Goal: Transaction & Acquisition: Purchase product/service

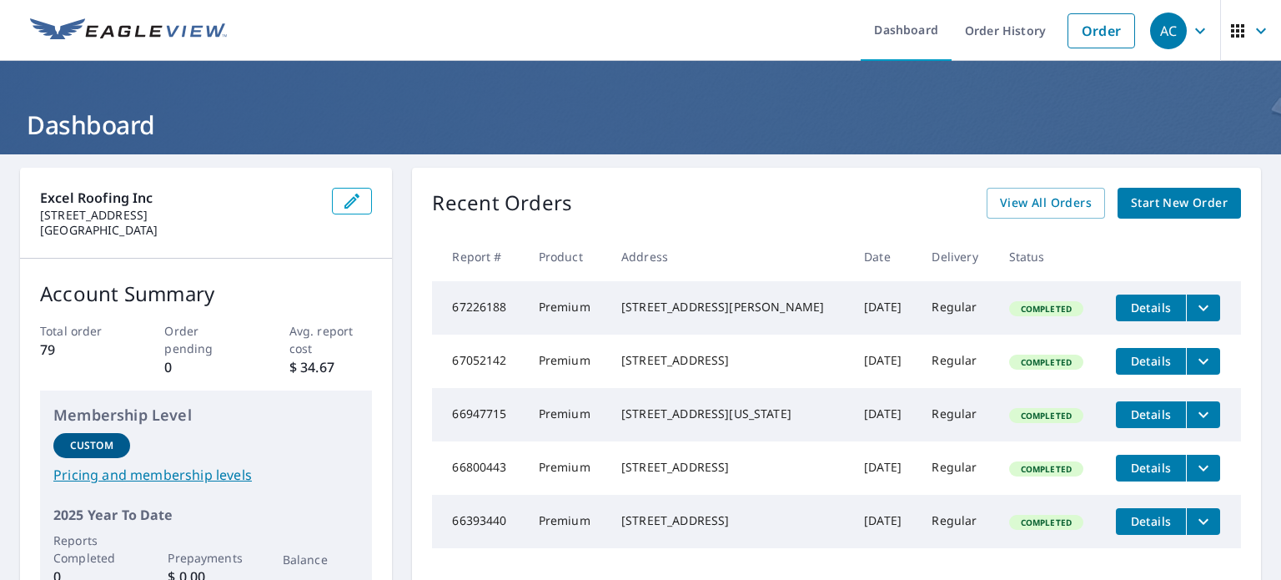
click at [1178, 204] on span "Start New Order" at bounding box center [1179, 203] width 97 height 21
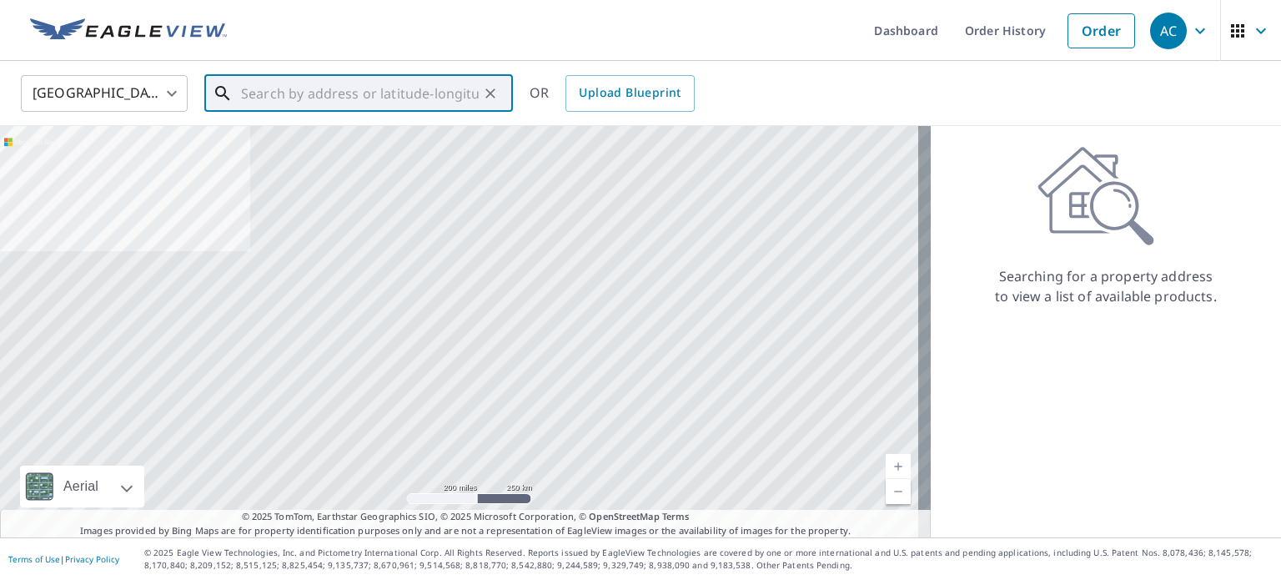
click at [273, 80] on input "text" at bounding box center [360, 93] width 238 height 47
paste input "[STREET_ADDRESS]"
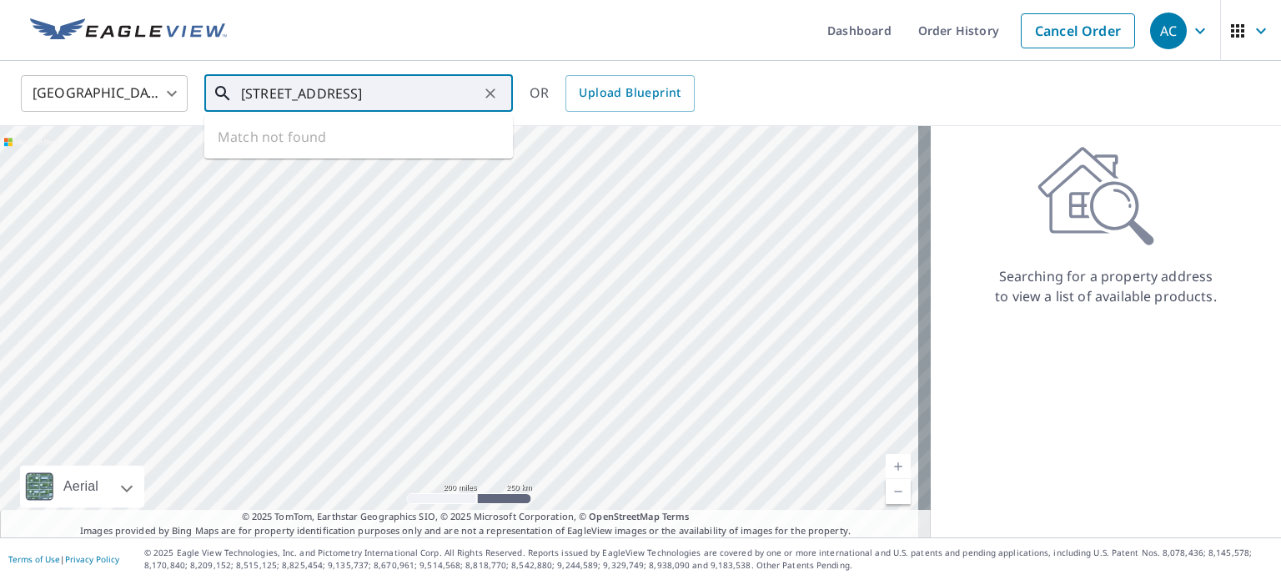
scroll to position [0, 21]
click at [365, 152] on p "[GEOGRAPHIC_DATA]" at bounding box center [369, 160] width 262 height 17
type input "[STREET_ADDRESS]"
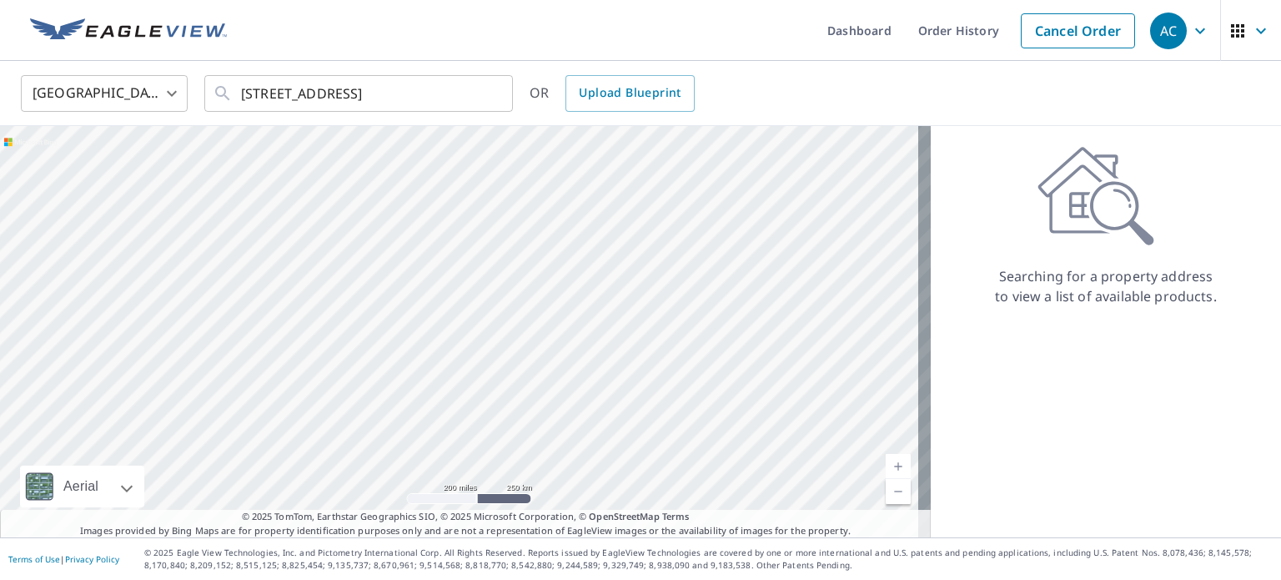
scroll to position [0, 0]
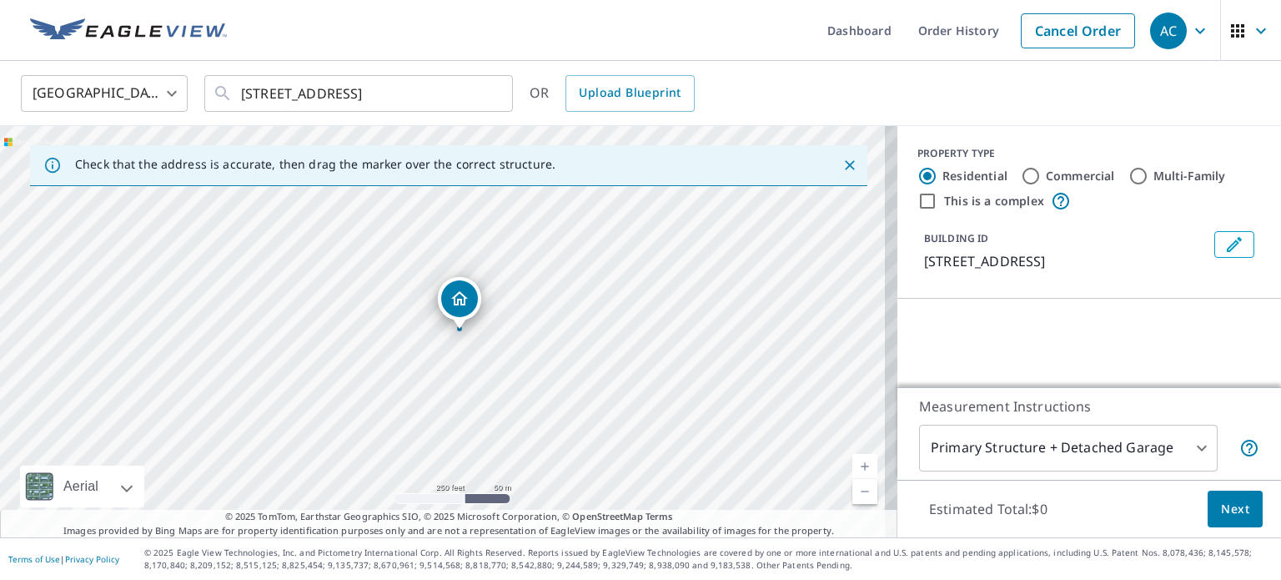
click at [1221, 500] on span "Next" at bounding box center [1235, 509] width 28 height 21
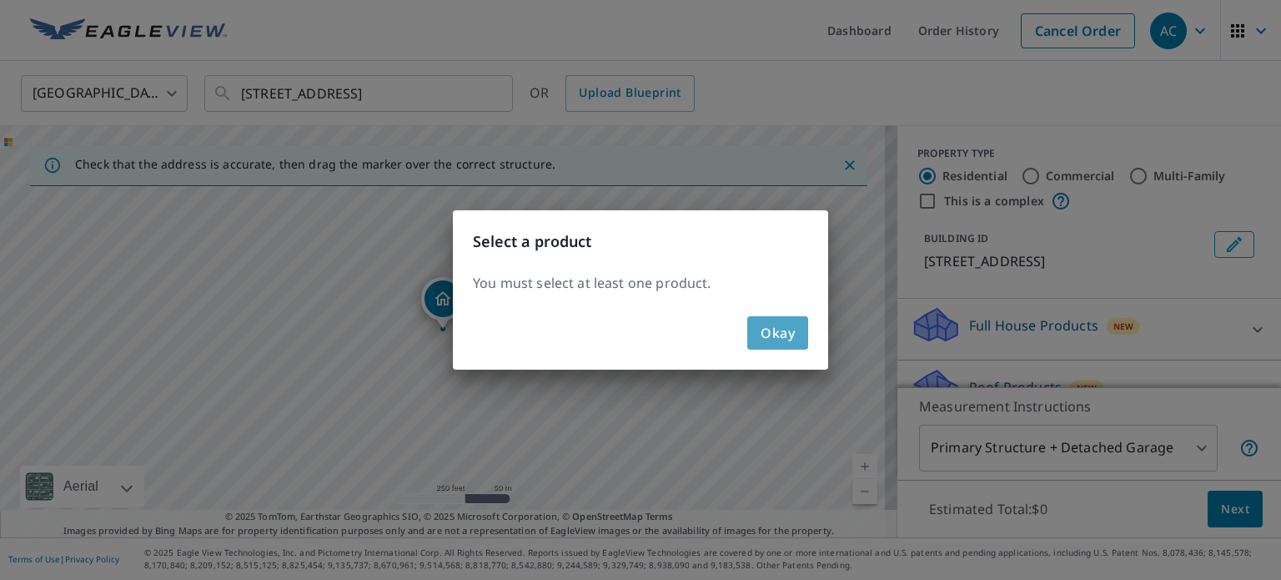
click at [791, 330] on span "Okay" at bounding box center [778, 332] width 34 height 23
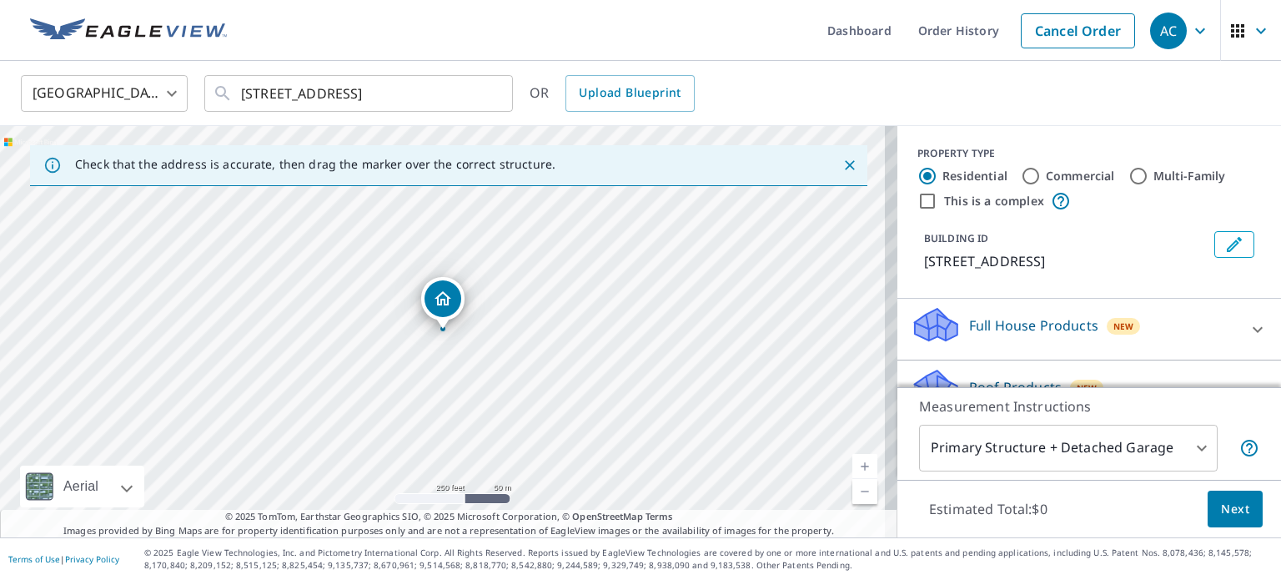
scroll to position [123, 0]
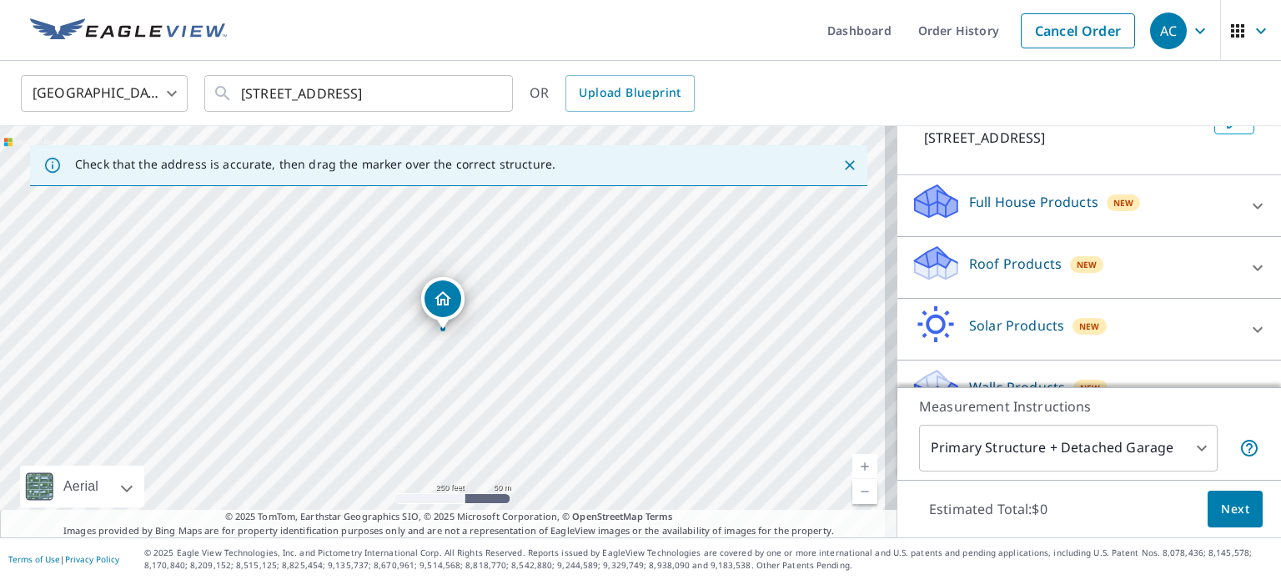
click at [1021, 249] on div "Roof Products New" at bounding box center [1074, 268] width 327 height 48
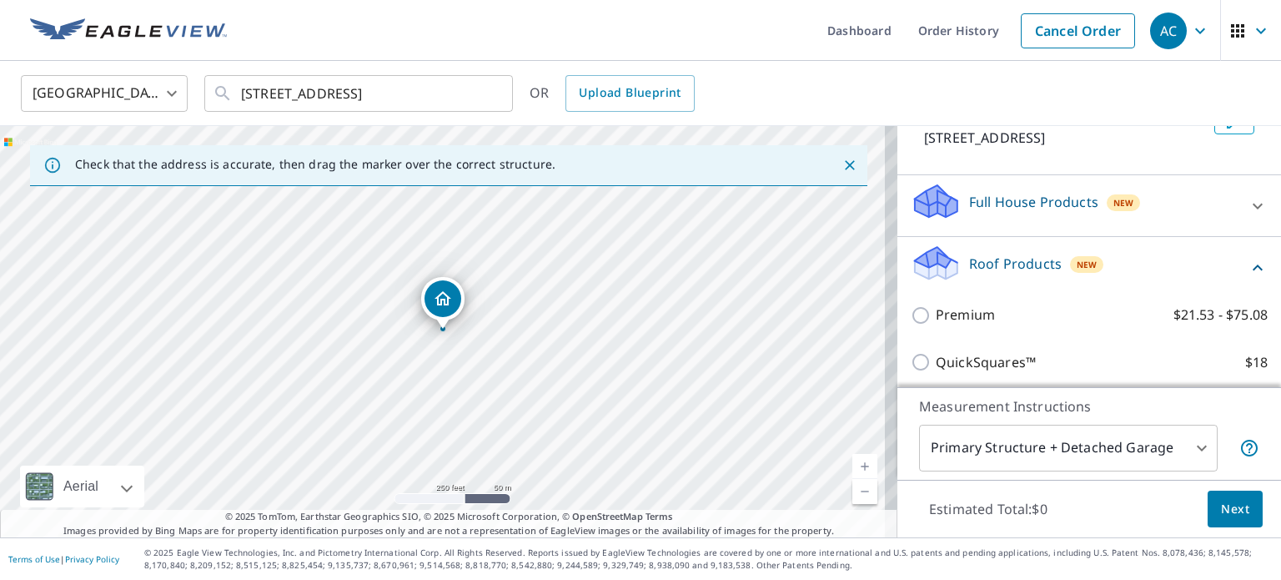
click at [967, 301] on div "Premium $21.53 - $75.08" at bounding box center [1089, 315] width 357 height 48
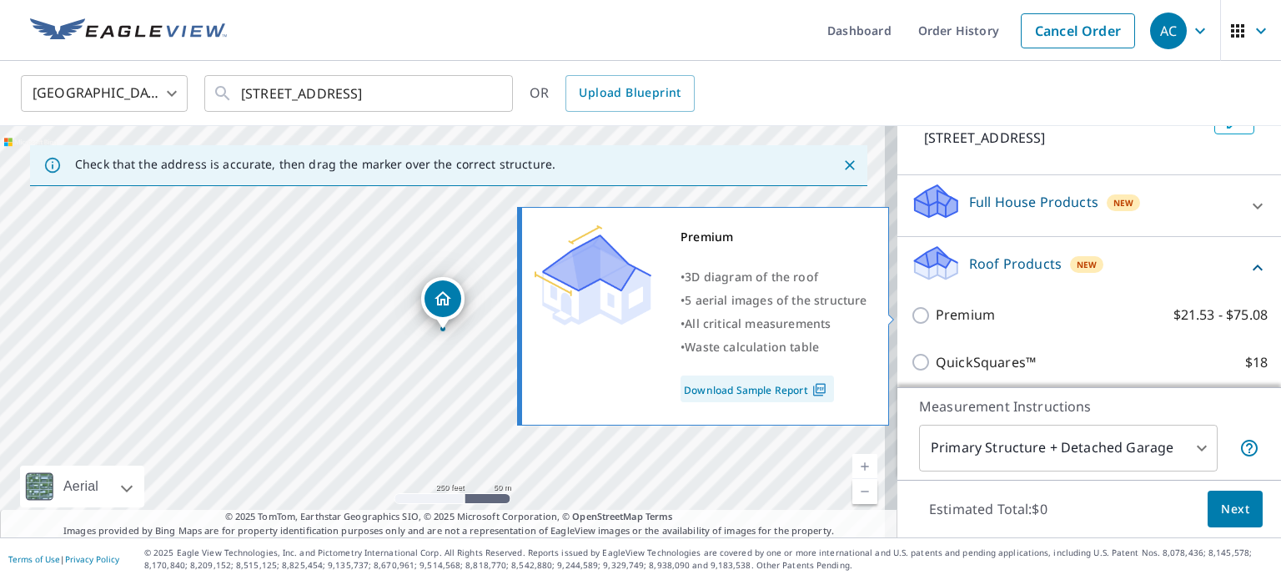
click at [941, 309] on p "Premium" at bounding box center [965, 314] width 59 height 21
click at [936, 309] on input "Premium $21.53 - $75.08" at bounding box center [923, 315] width 25 height 20
checkbox input "true"
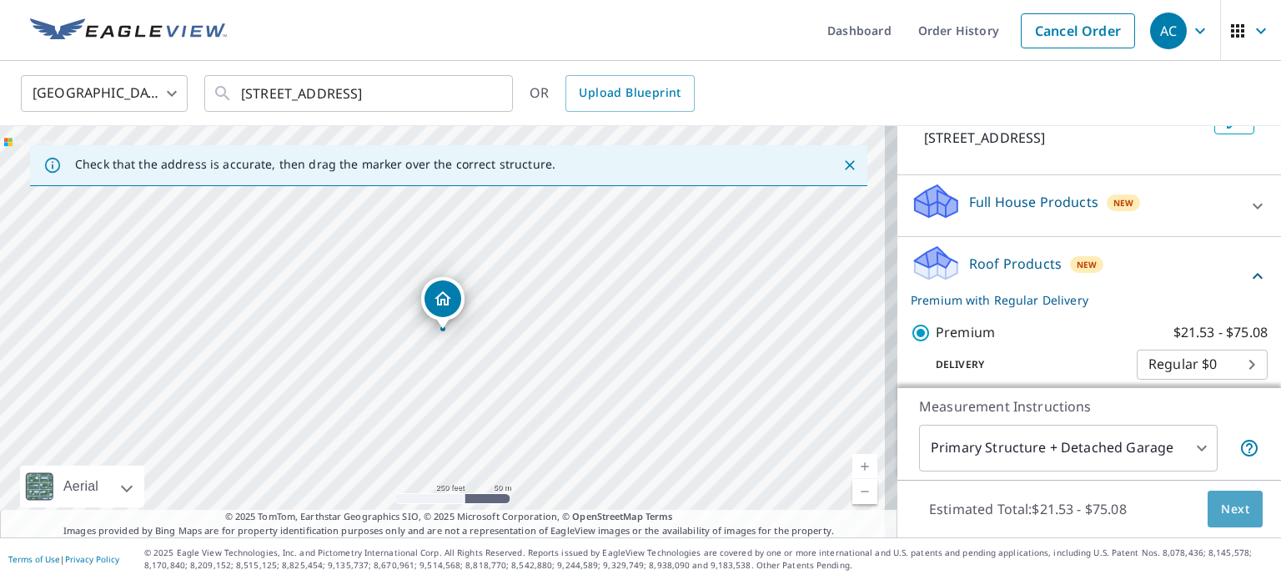
click at [1221, 513] on span "Next" at bounding box center [1235, 509] width 28 height 21
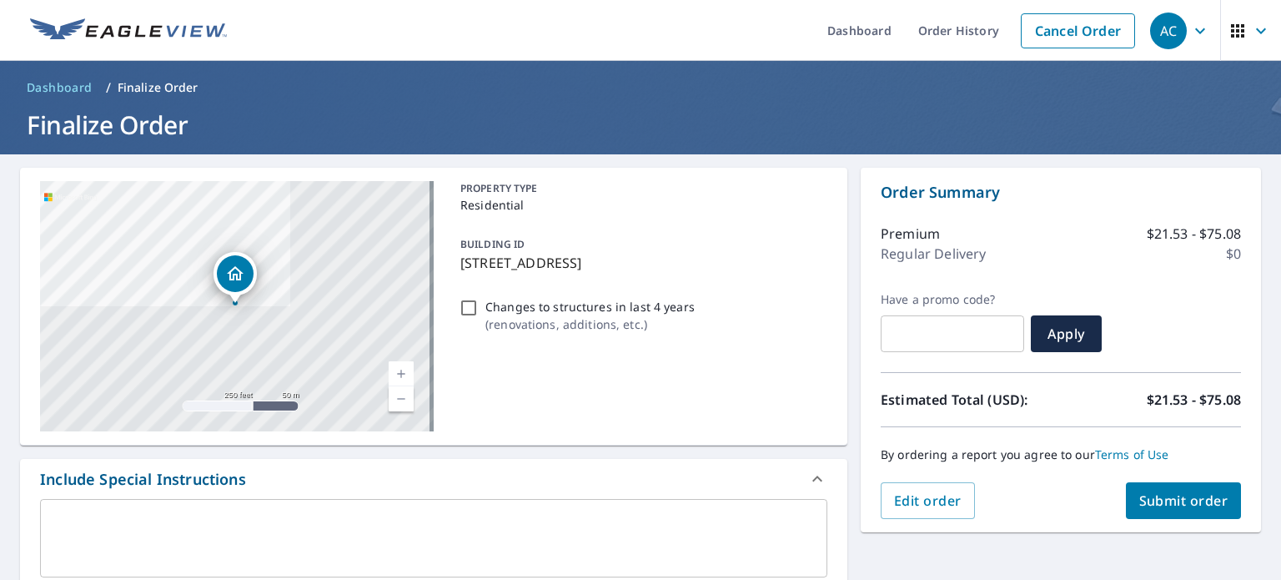
click at [1139, 499] on span "Submit order" at bounding box center [1183, 500] width 89 height 18
checkbox input "true"
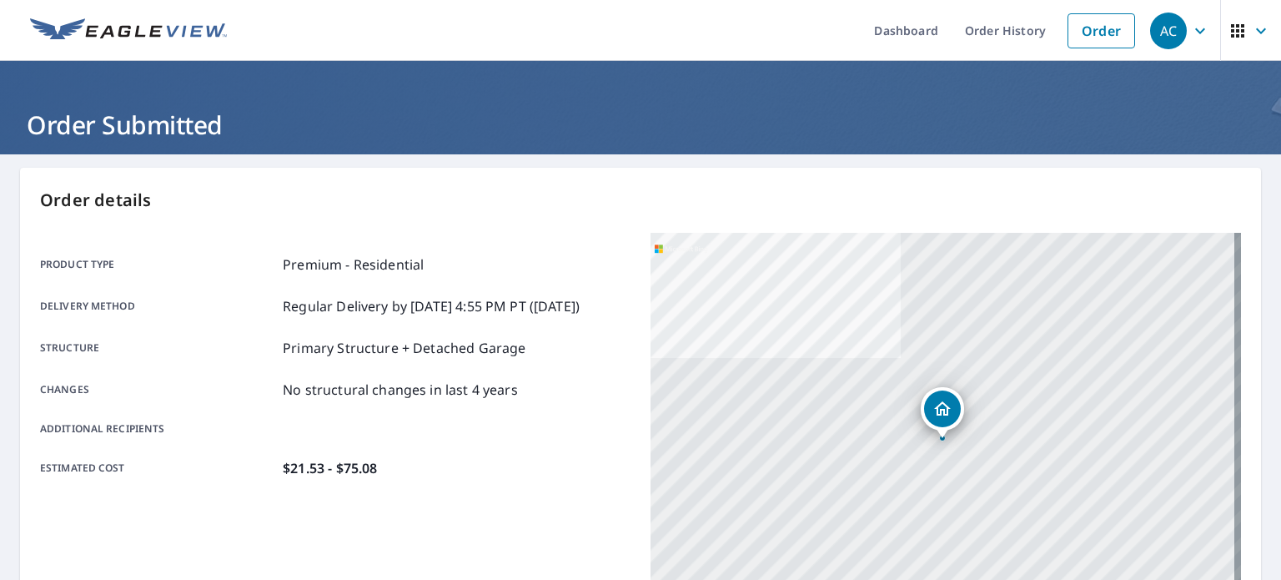
click at [567, 149] on header "Order Submitted" at bounding box center [640, 107] width 1281 height 93
click at [1074, 33] on link "Order" at bounding box center [1102, 30] width 68 height 35
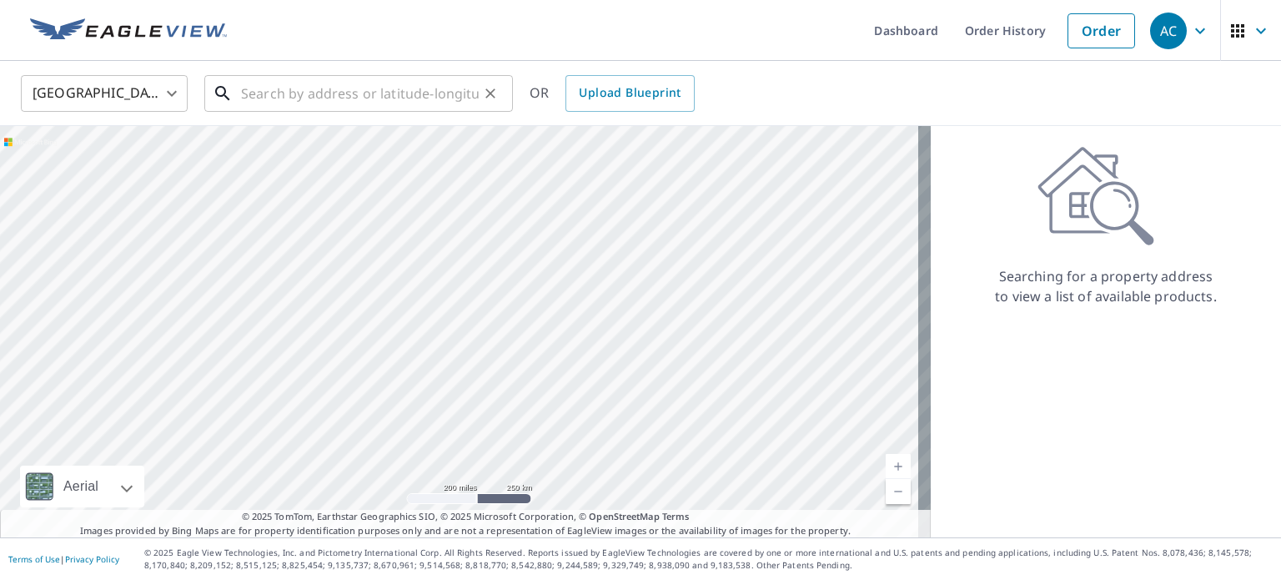
click at [390, 98] on input "text" at bounding box center [360, 93] width 238 height 47
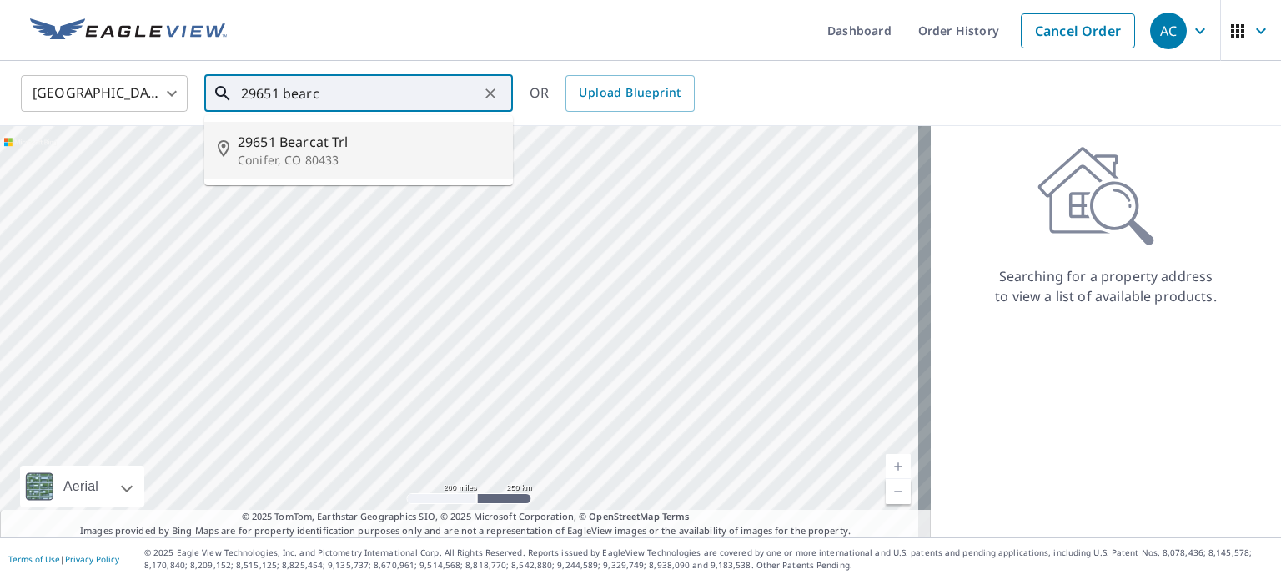
click at [306, 139] on span "29651 Bearcat Trl" at bounding box center [369, 142] width 262 height 20
type input "29651 Bearcat Trl Conifer, CO 80433"
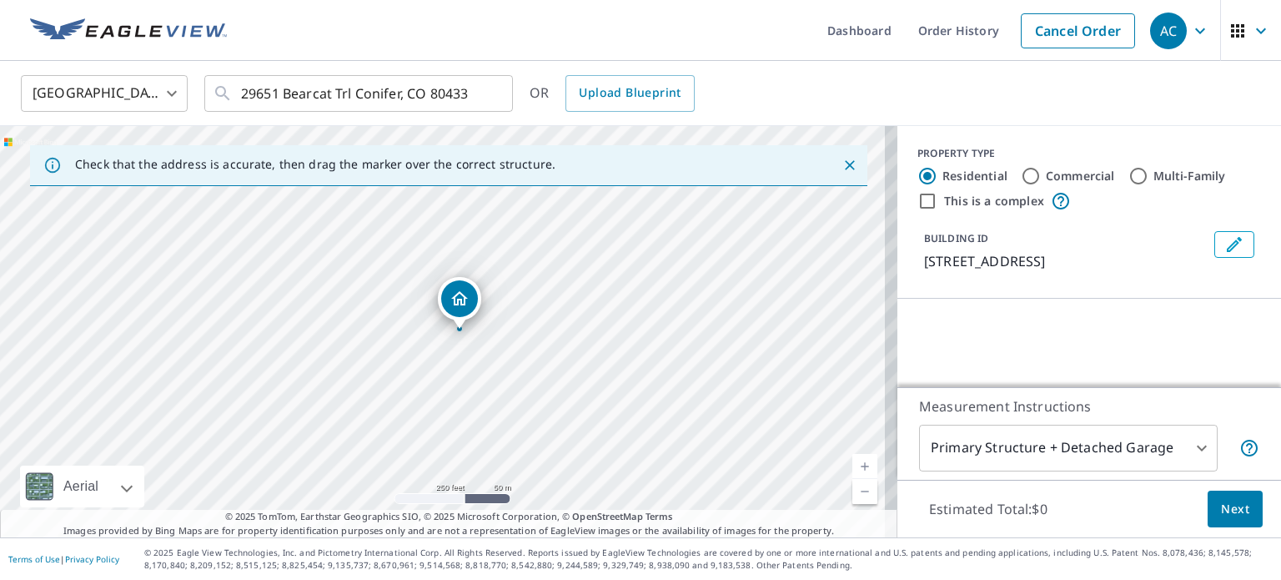
click at [1243, 513] on button "Next" at bounding box center [1235, 509] width 55 height 38
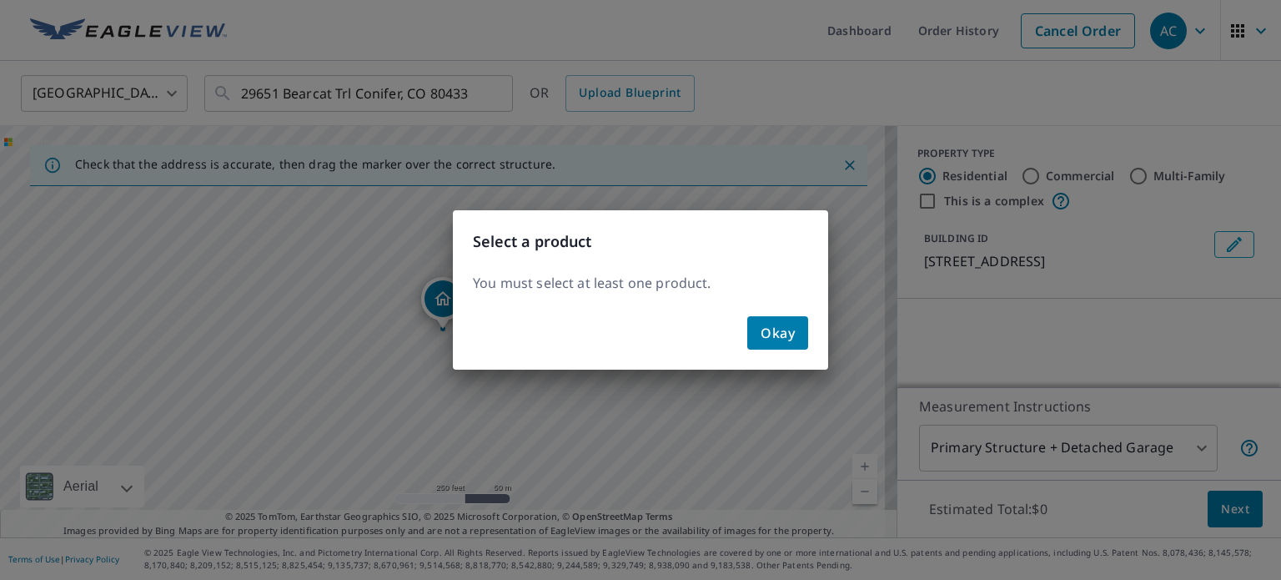
click at [765, 331] on span "Okay" at bounding box center [778, 332] width 34 height 23
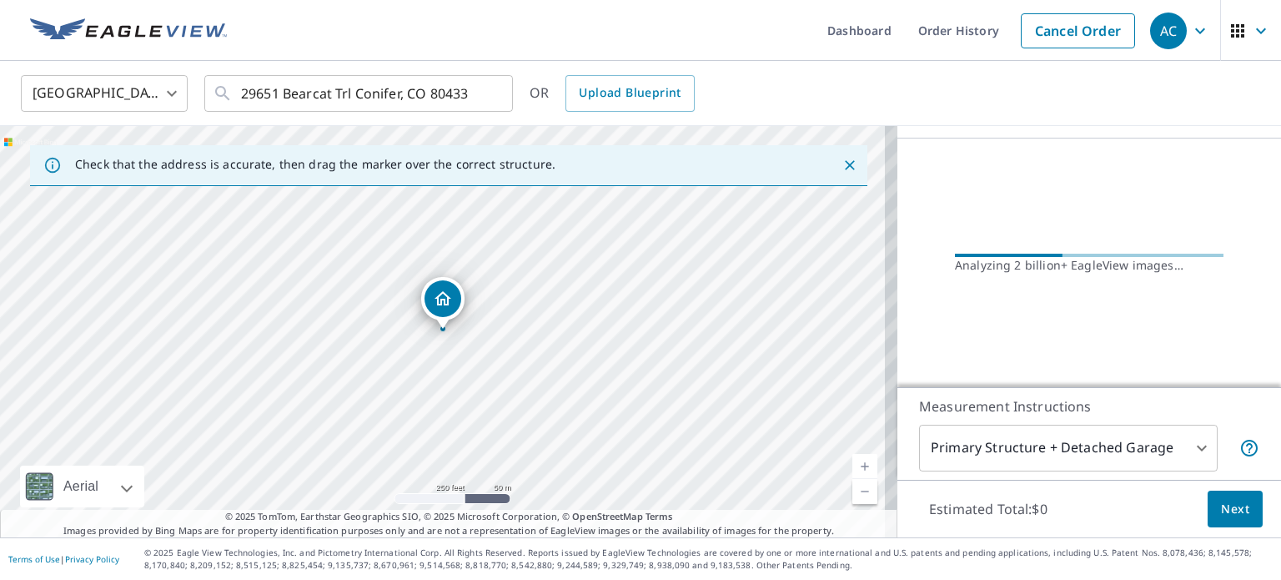
scroll to position [157, 0]
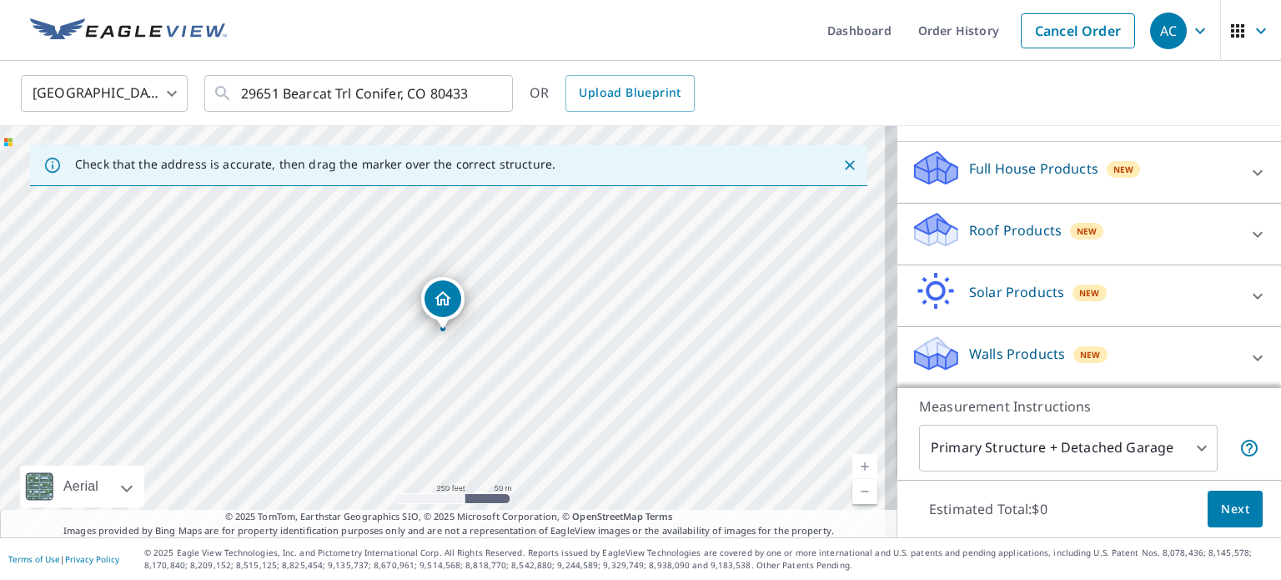
click at [1009, 229] on p "Roof Products" at bounding box center [1015, 230] width 93 height 20
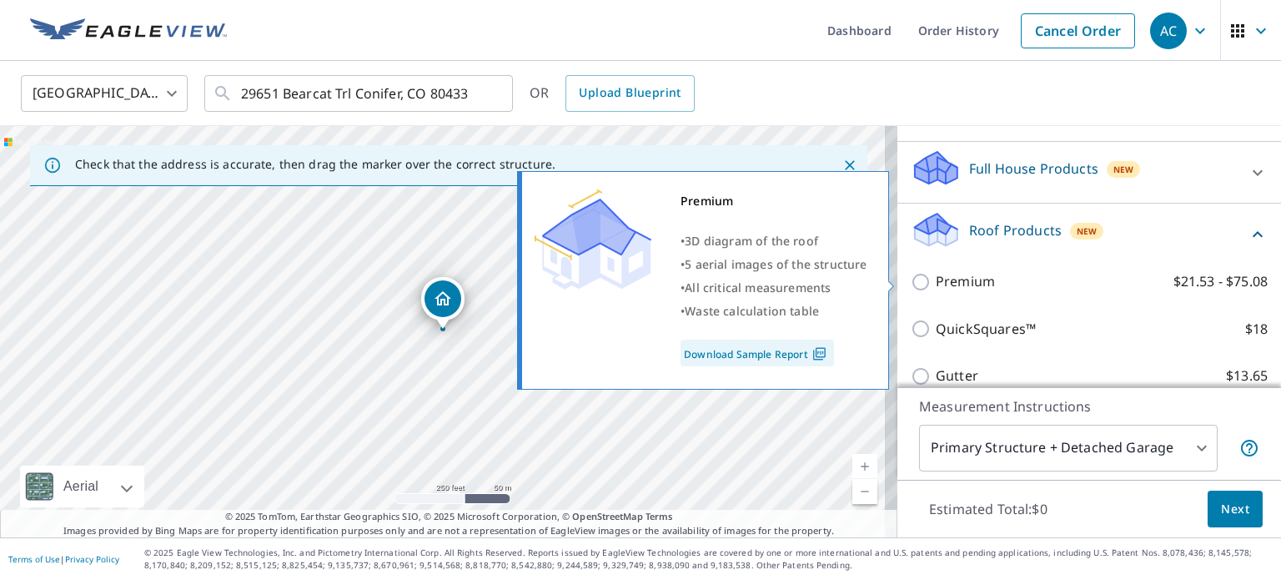
click at [998, 280] on label "Premium $21.53 - $75.08" at bounding box center [1102, 281] width 332 height 21
click at [936, 280] on input "Premium $21.53 - $75.08" at bounding box center [923, 282] width 25 height 20
checkbox input "true"
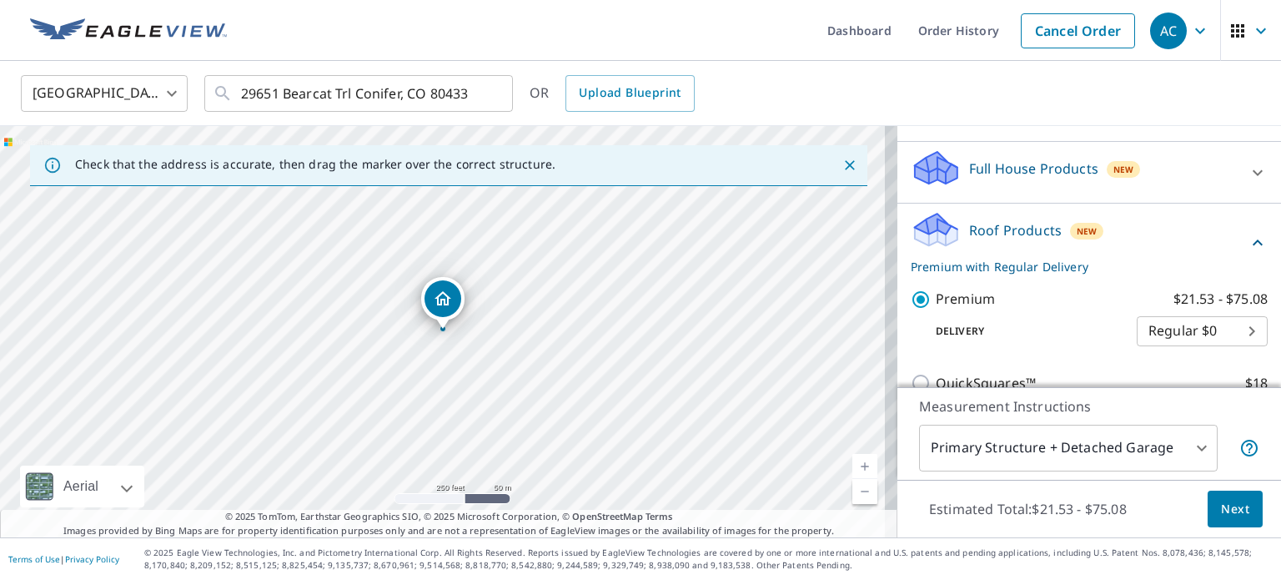
click at [1221, 509] on span "Next" at bounding box center [1235, 509] width 28 height 21
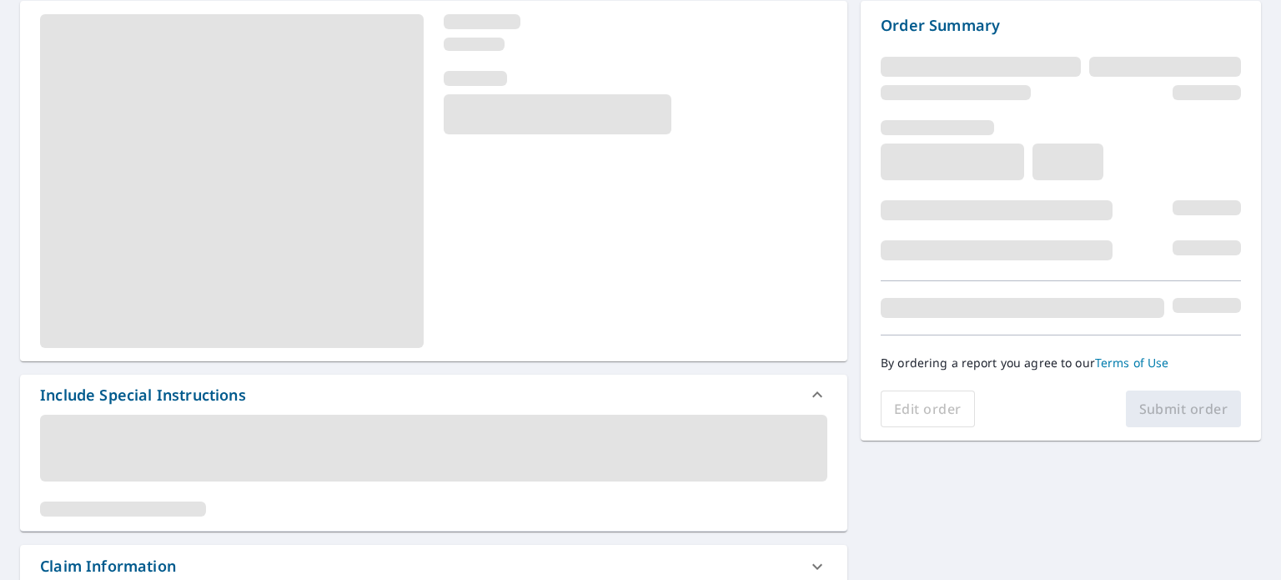
scroll to position [167, 0]
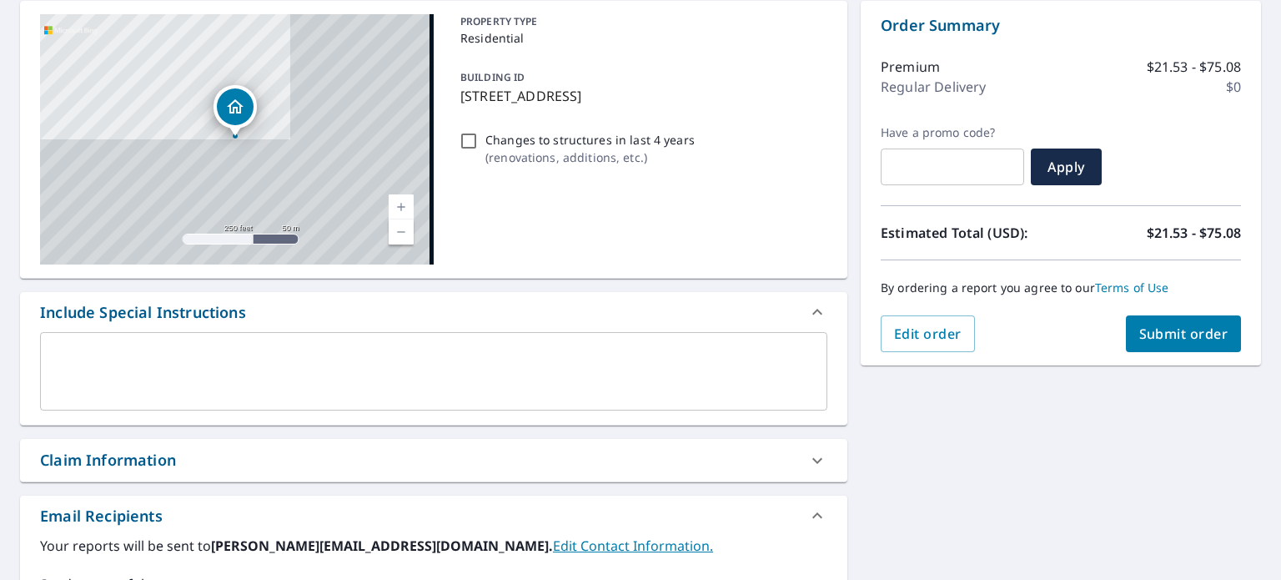
click at [1152, 365] on div "Order Summary Premium $21.53 - $75.08 Regular Delivery $0 Have a promo code? ​ …" at bounding box center [1061, 183] width 400 height 365
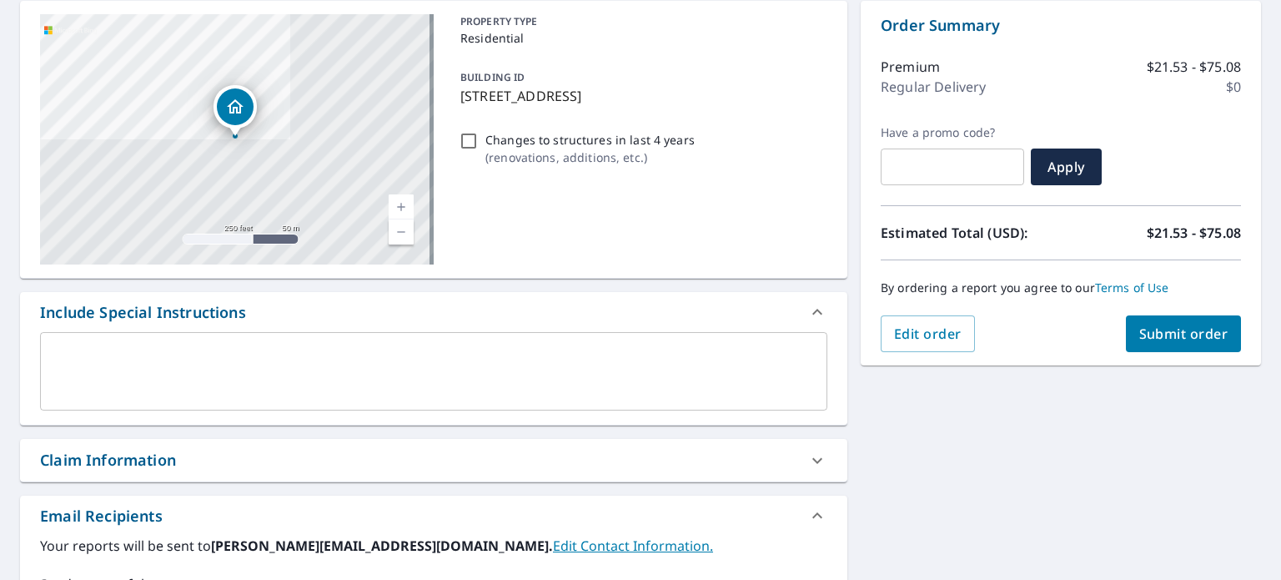
click at [1168, 313] on div "By ordering a report you agree to our Terms of Use" at bounding box center [1061, 287] width 360 height 55
click at [1182, 319] on button "Submit order" at bounding box center [1184, 333] width 116 height 37
checkbox input "true"
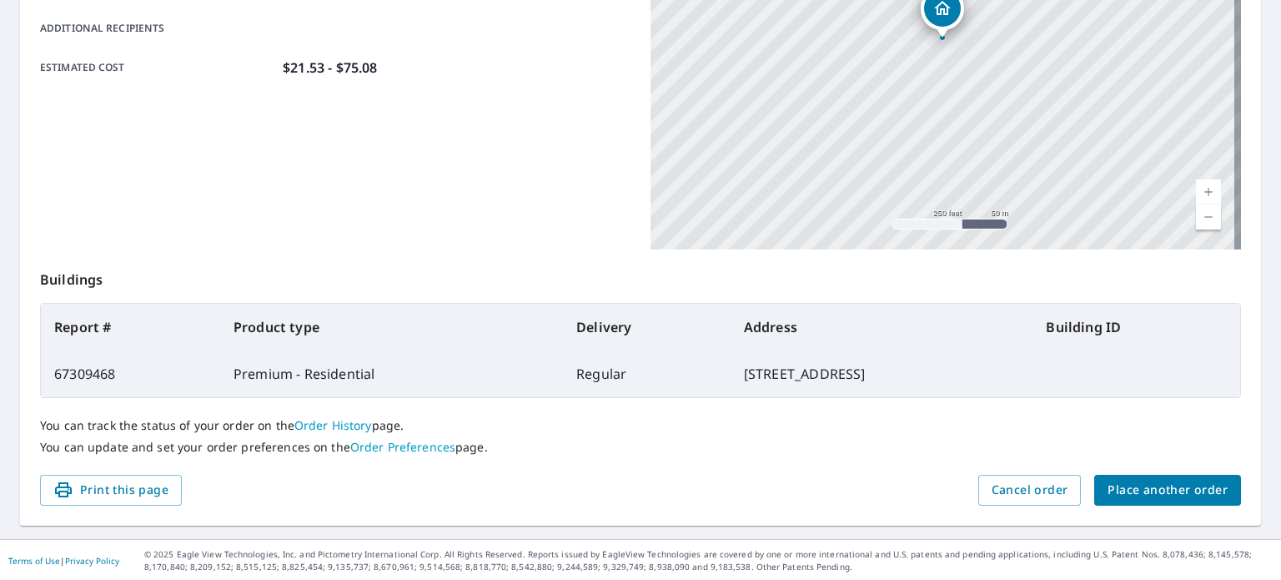
scroll to position [400, 0]
